Goal: Task Accomplishment & Management: Manage account settings

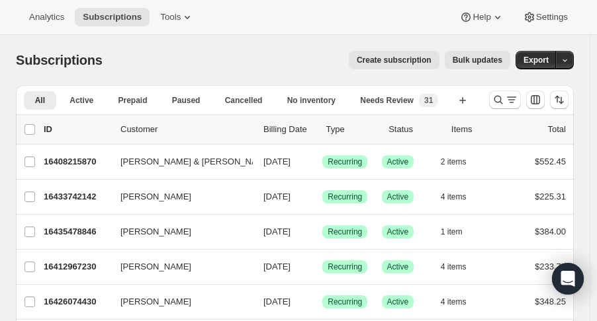
click at [499, 99] on icon "Search and filter results" at bounding box center [497, 99] width 13 height 13
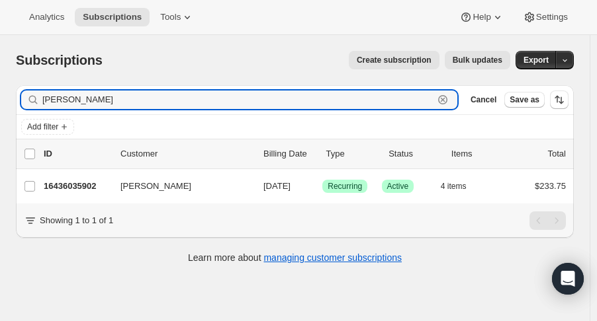
type input "[PERSON_NAME]"
click at [93, 180] on p "16436035902" at bounding box center [77, 186] width 66 height 13
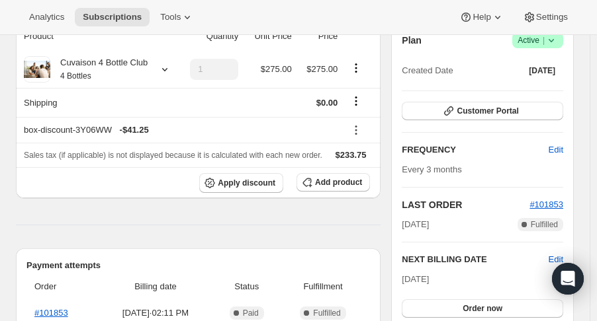
scroll to position [145, 0]
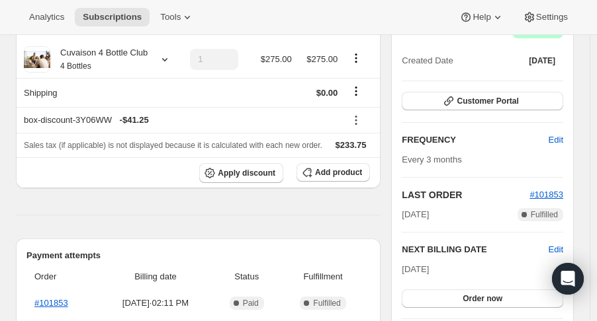
click at [561, 245] on span "Edit" at bounding box center [555, 249] width 15 height 13
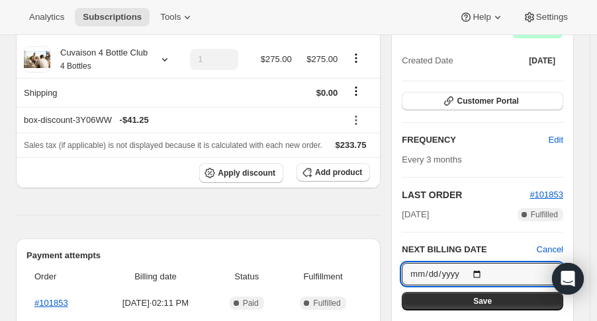
click at [476, 271] on input "[DATE]" at bounding box center [481, 274] width 161 height 22
click at [482, 269] on input "[DATE]" at bounding box center [481, 274] width 161 height 22
type input "[DATE]"
click at [462, 295] on button "Save" at bounding box center [481, 301] width 161 height 19
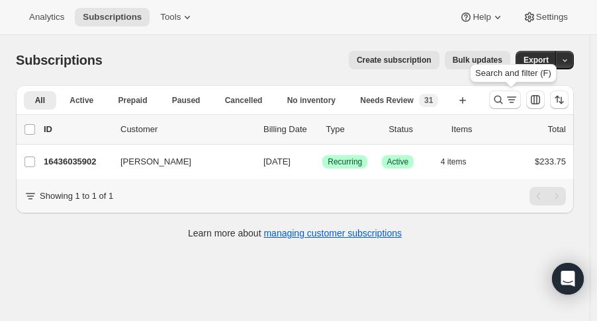
click at [500, 101] on icon "Search and filter results" at bounding box center [497, 99] width 13 height 13
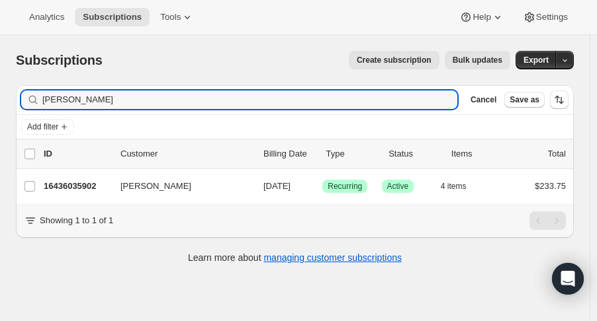
drag, startPoint x: 32, startPoint y: 99, endPoint x: -13, endPoint y: 105, distance: 45.5
click at [0, 105] on html "Analytics Subscriptions Tools Help Settings Skip to content Subscriptions. This…" at bounding box center [298, 160] width 597 height 321
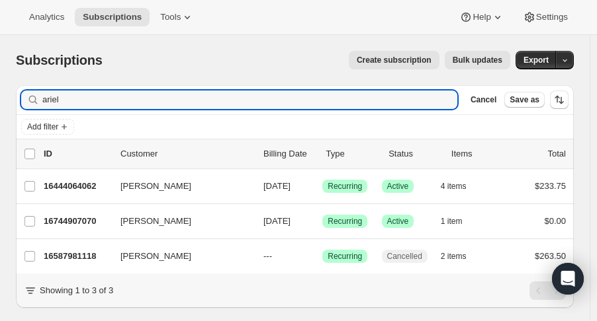
type input "ariel"
click at [69, 219] on p "16744907070" at bounding box center [77, 221] width 66 height 13
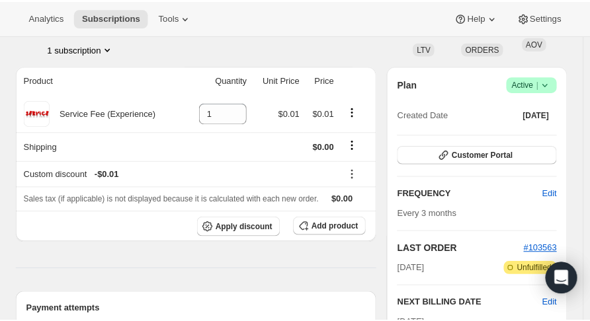
scroll to position [90, 0]
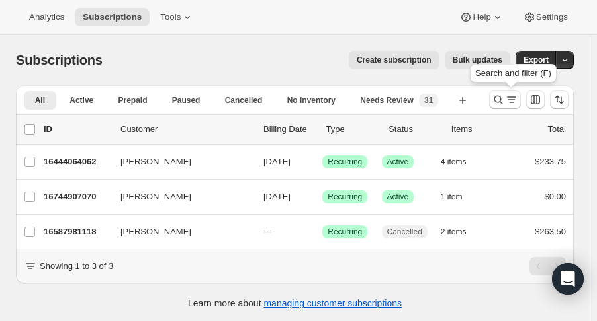
click at [500, 97] on icon "Search and filter results" at bounding box center [497, 99] width 13 height 13
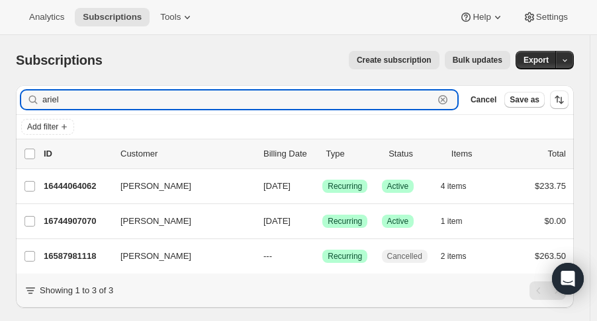
drag, startPoint x: 112, startPoint y: 105, endPoint x: -37, endPoint y: 99, distance: 149.6
click at [0, 99] on html "Analytics Subscriptions Tools Help Settings Skip to content Subscriptions. This…" at bounding box center [298, 160] width 597 height 321
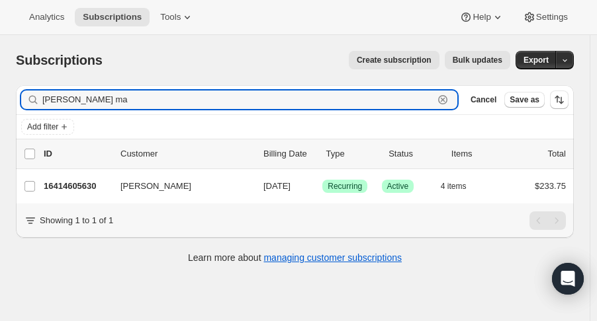
type input "tabitha ma"
click at [99, 190] on p "16414605630" at bounding box center [77, 186] width 66 height 13
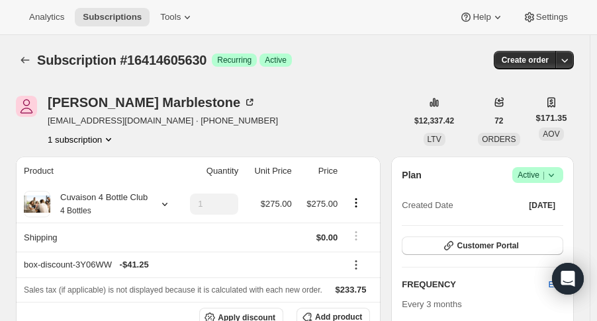
click at [558, 181] on icon at bounding box center [550, 175] width 13 height 13
click at [537, 221] on span "Cancel subscription" at bounding box center [544, 223] width 75 height 10
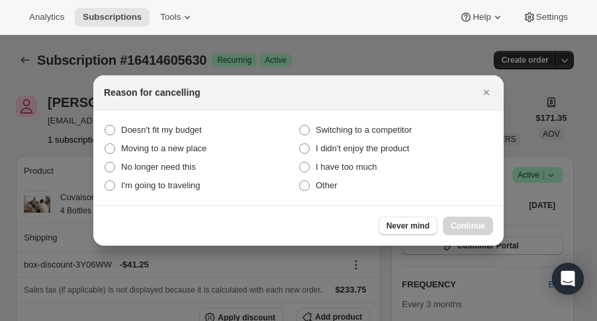
click at [368, 169] on span "I have too much" at bounding box center [346, 167] width 62 height 10
click at [300, 163] on much "I have too much" at bounding box center [299, 162] width 1 height 1
radio much "true"
click at [458, 223] on span "Continue" at bounding box center [467, 226] width 34 height 11
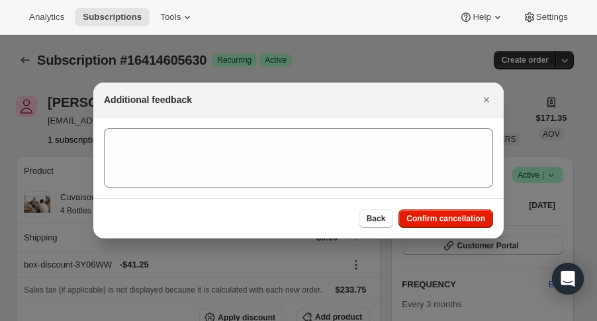
click at [442, 224] on button "Confirm cancellation" at bounding box center [445, 219] width 95 height 19
